Goal: Find specific page/section

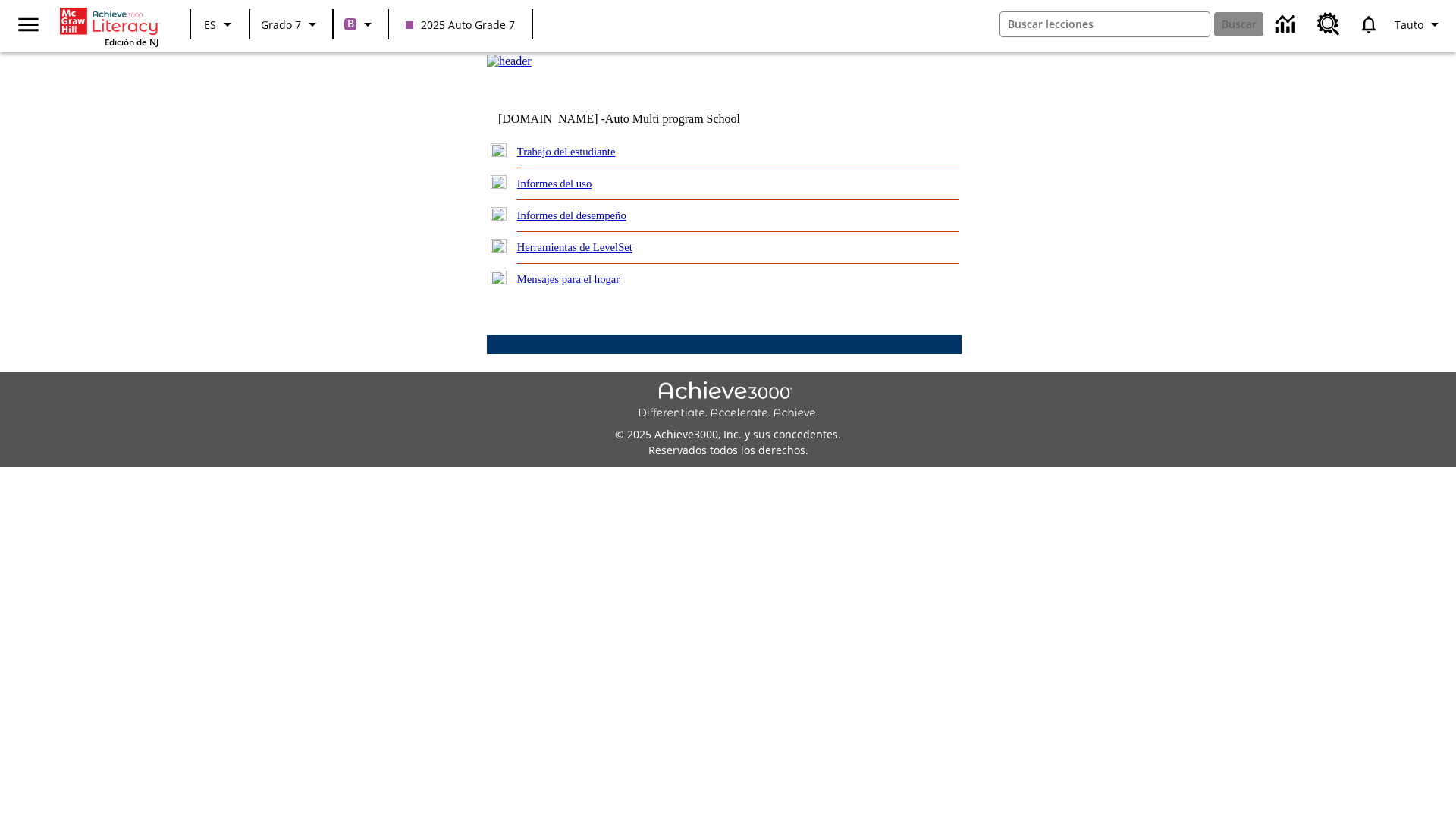
click at [584, 158] on link "Trabajo del estudiante" at bounding box center [566, 151] width 99 height 12
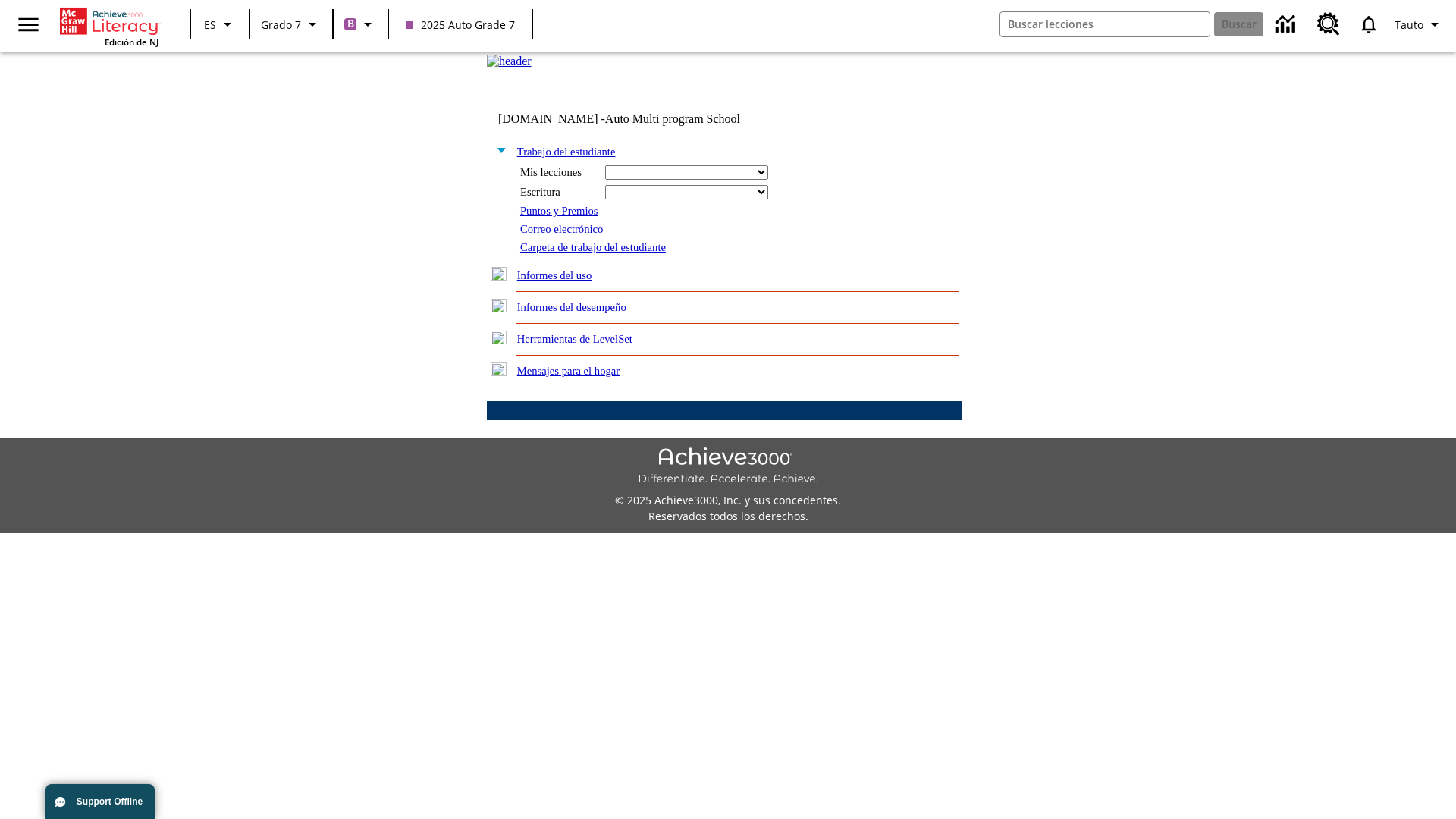
click at [567, 235] on link "Correo electrónico" at bounding box center [562, 229] width 83 height 12
